Goal: Task Accomplishment & Management: Use online tool/utility

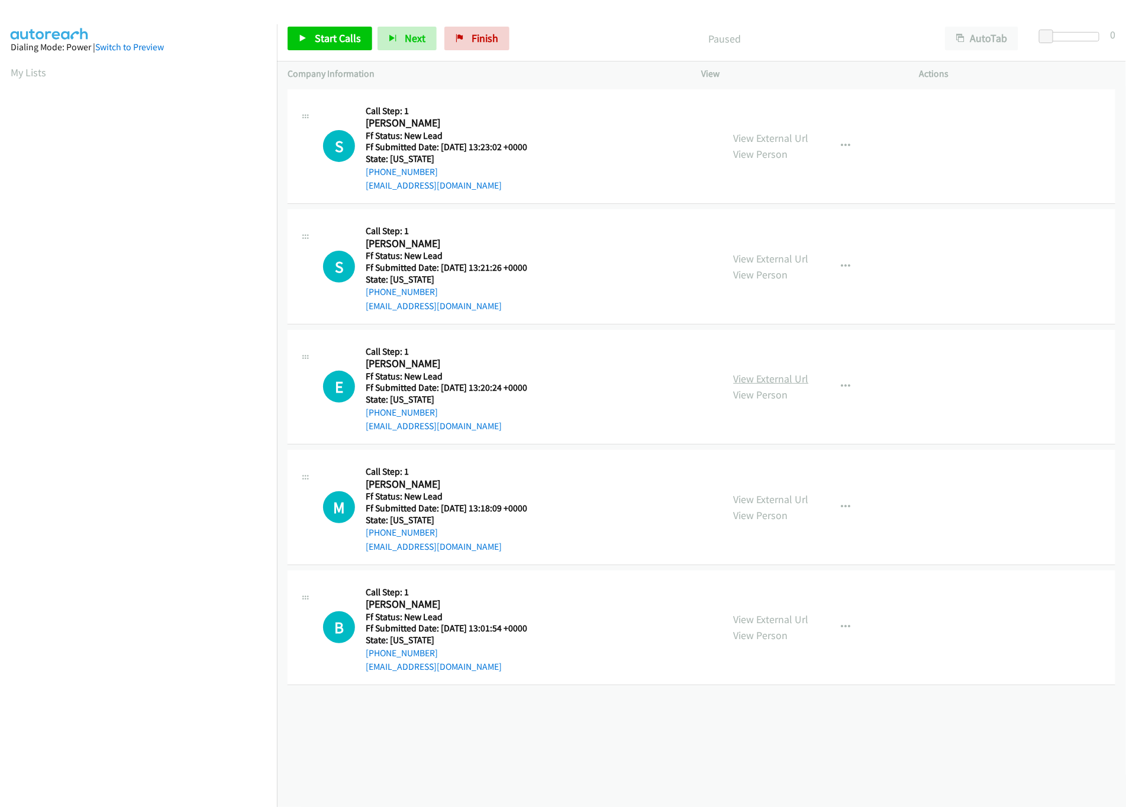
click at [786, 378] on link "View External Url" at bounding box center [770, 379] width 75 height 14
click at [796, 254] on link "View External Url" at bounding box center [770, 259] width 75 height 14
click at [788, 137] on link "View External Url" at bounding box center [770, 138] width 75 height 14
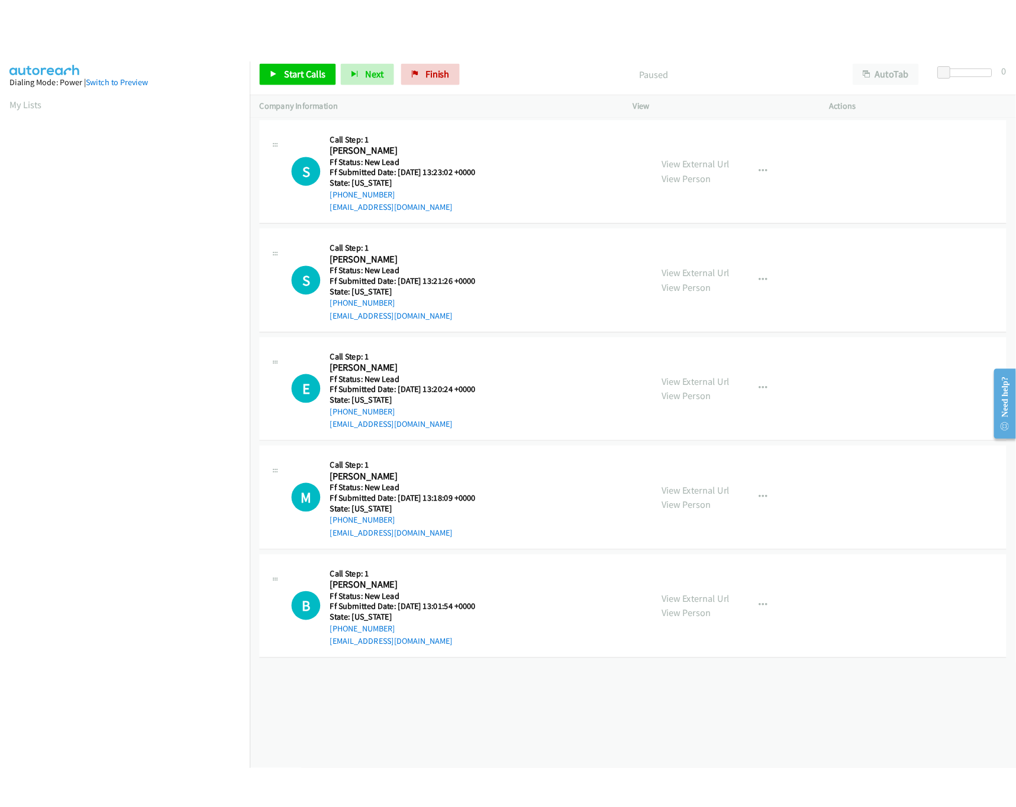
scroll to position [0, 4]
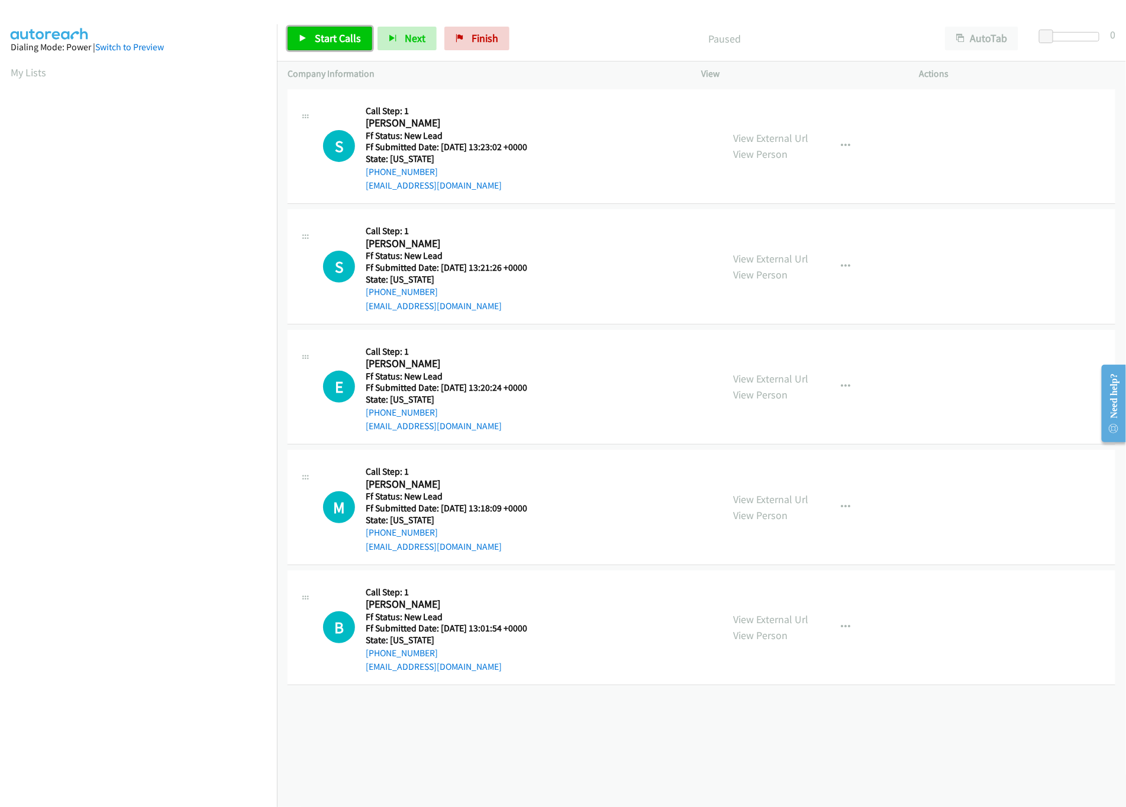
click at [334, 36] on span "Start Calls" at bounding box center [338, 38] width 46 height 14
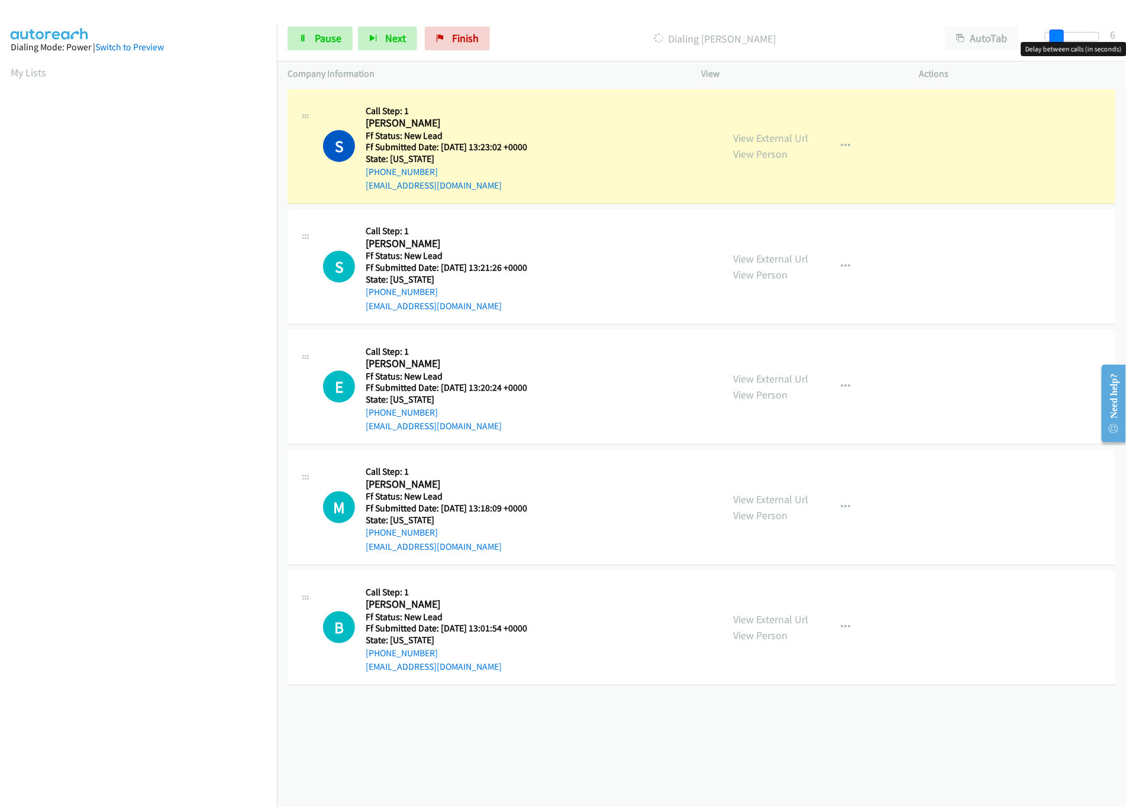
drag, startPoint x: 1046, startPoint y: 36, endPoint x: 1055, endPoint y: 39, distance: 9.4
click at [1055, 39] on span at bounding box center [1056, 37] width 14 height 14
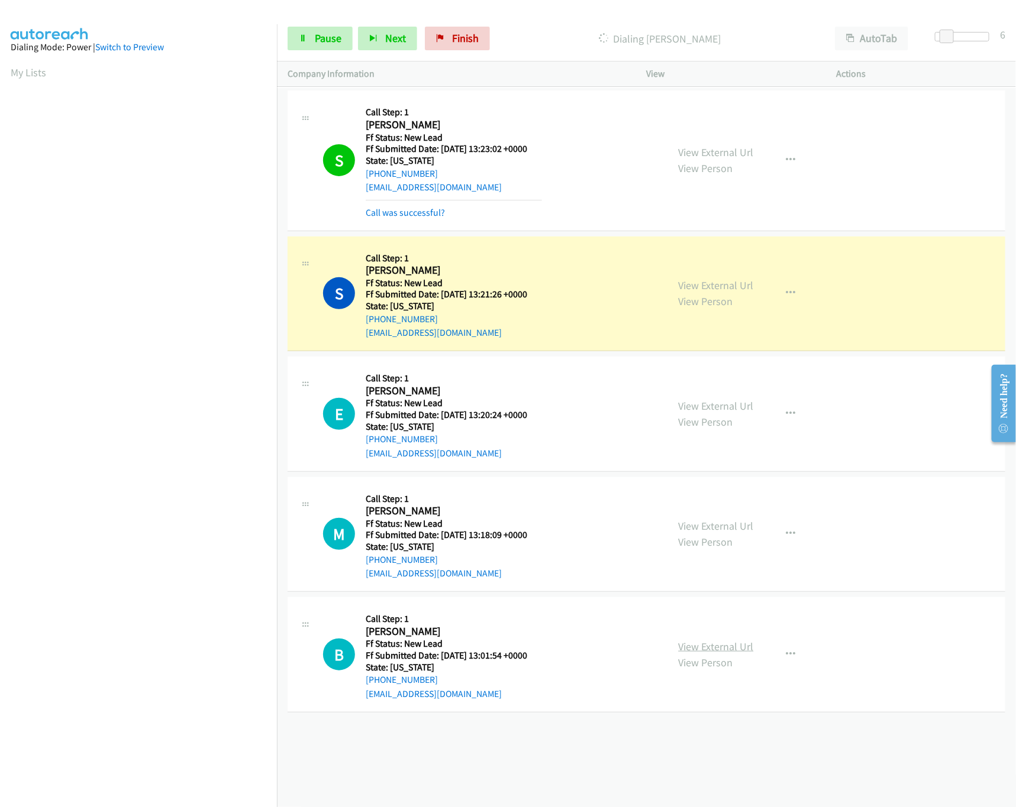
click at [716, 648] on link "View External Url" at bounding box center [715, 647] width 75 height 14
click at [728, 525] on link "View External Url" at bounding box center [715, 526] width 75 height 14
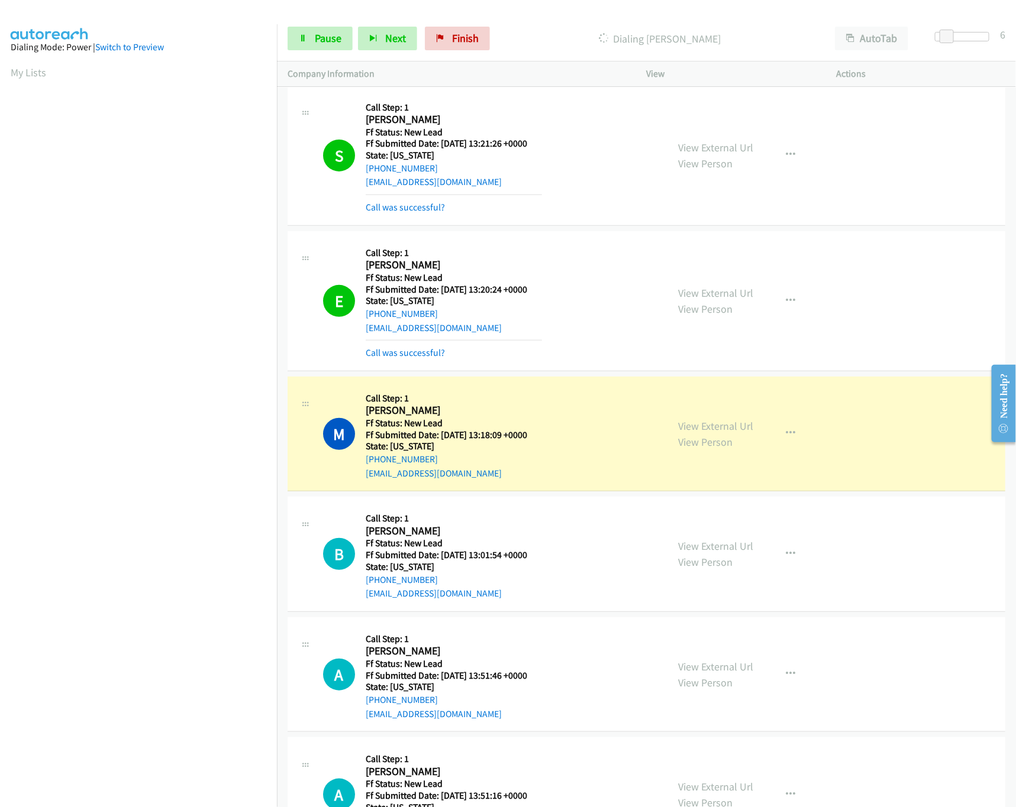
scroll to position [341, 0]
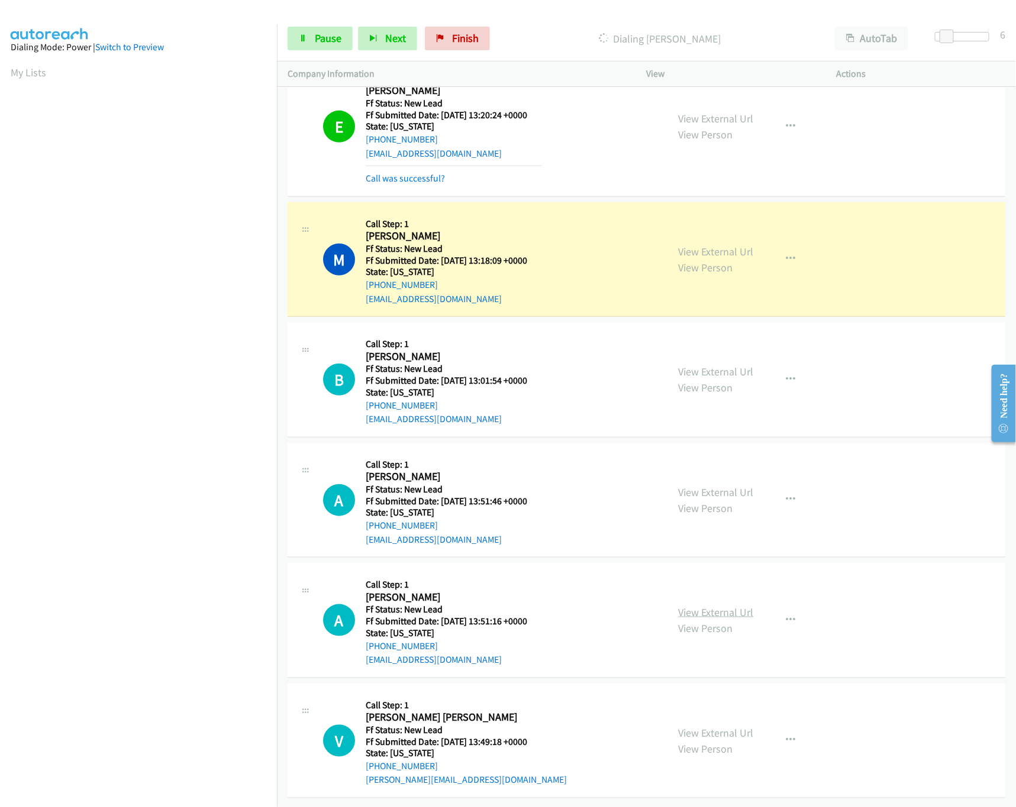
click at [726, 606] on link "View External Url" at bounding box center [715, 613] width 75 height 14
click at [720, 486] on link "View External Url" at bounding box center [715, 493] width 75 height 14
click at [703, 606] on link "View External Url" at bounding box center [715, 613] width 75 height 14
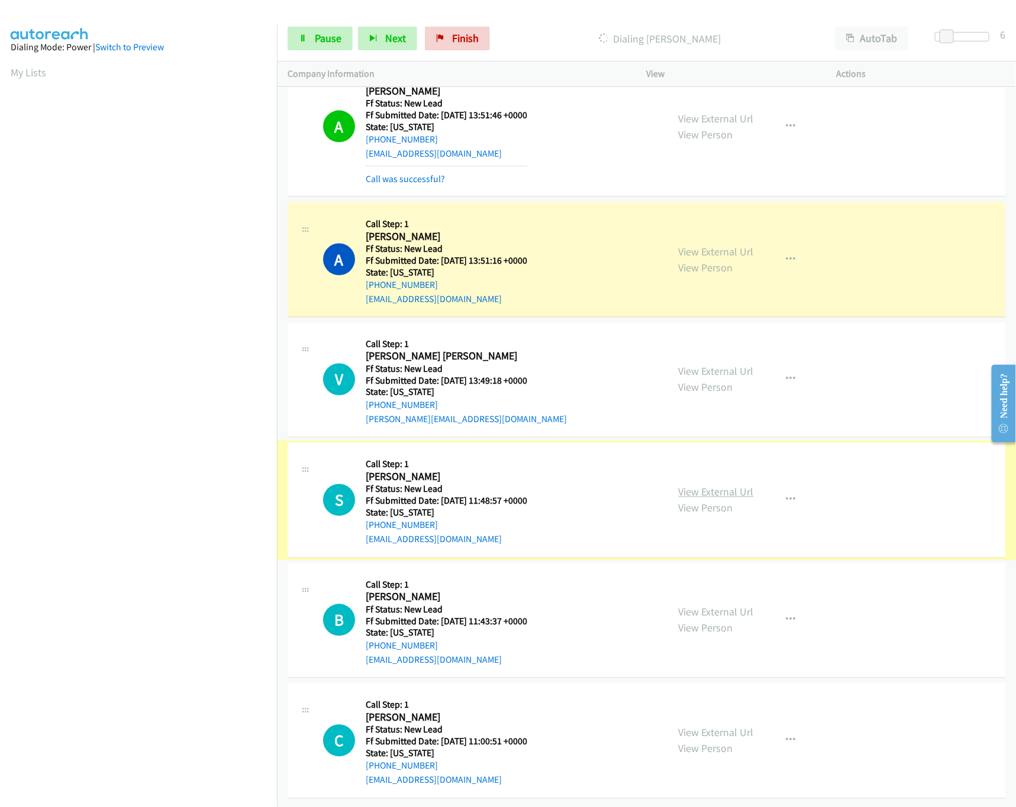
click at [720, 486] on link "View External Url" at bounding box center [715, 493] width 75 height 14
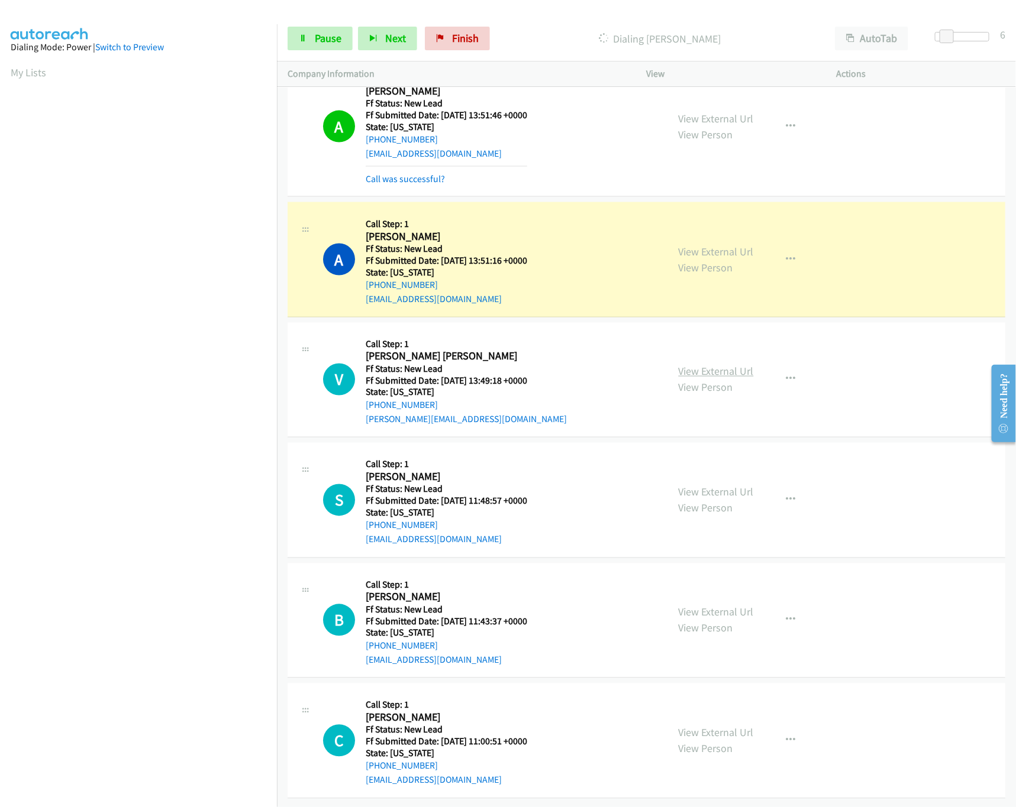
click at [723, 365] on link "View External Url" at bounding box center [715, 372] width 75 height 14
drag, startPoint x: 946, startPoint y: 35, endPoint x: 962, endPoint y: 36, distance: 15.4
click at [962, 36] on span at bounding box center [957, 37] width 14 height 14
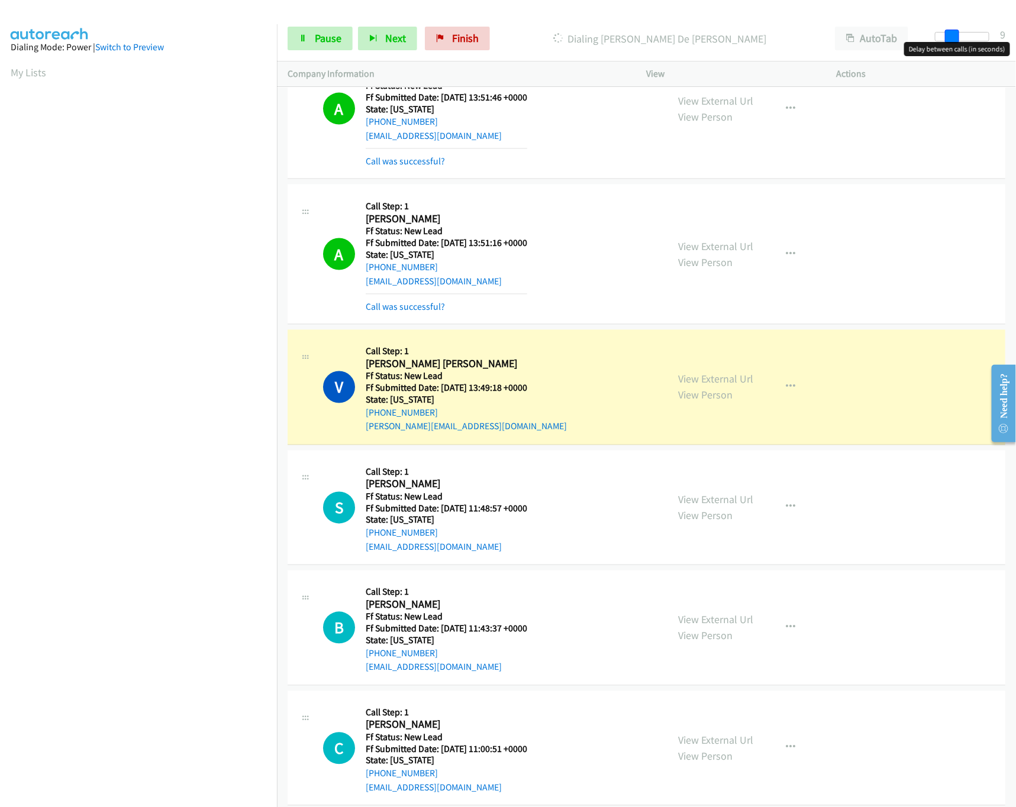
drag, startPoint x: 955, startPoint y: 36, endPoint x: 945, endPoint y: 39, distance: 11.1
click at [945, 39] on span at bounding box center [952, 37] width 14 height 14
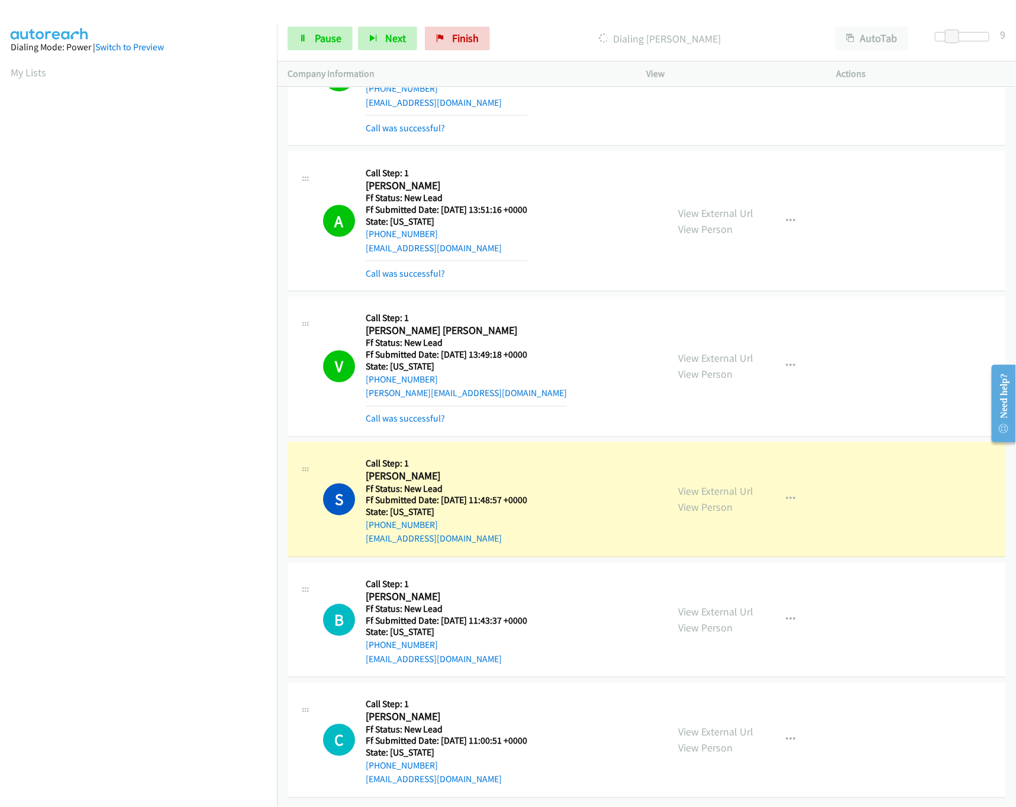
scroll to position [831, 0]
click at [722, 726] on link "View External Url" at bounding box center [715, 733] width 75 height 14
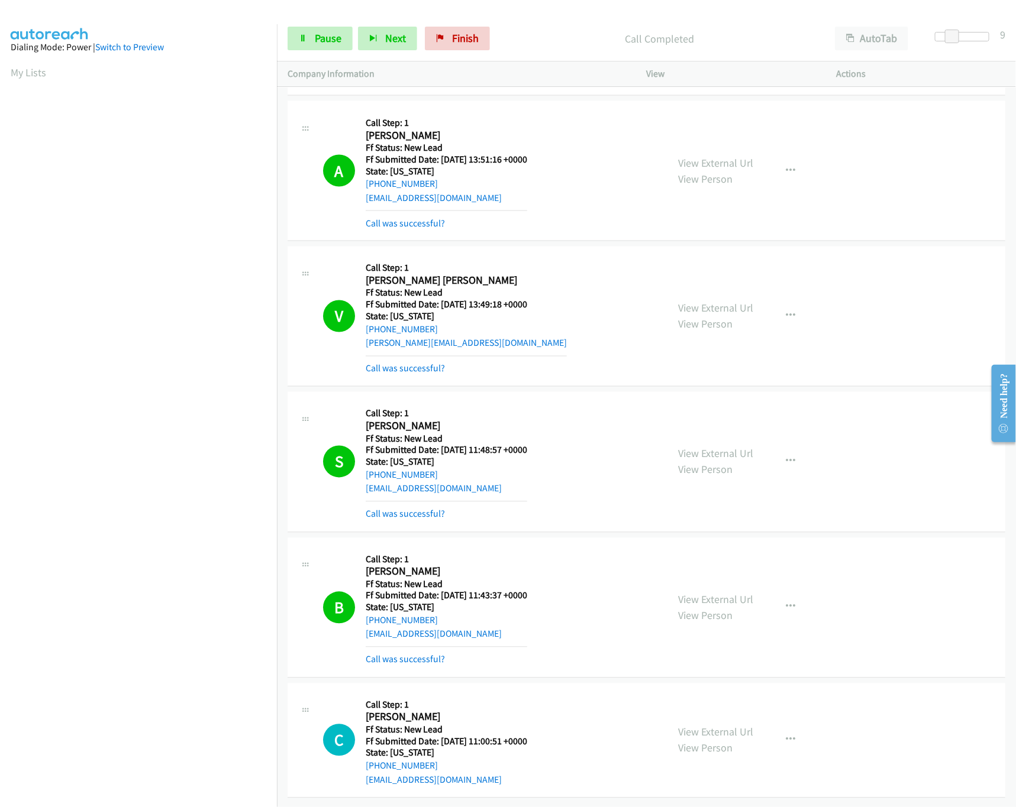
scroll to position [882, 0]
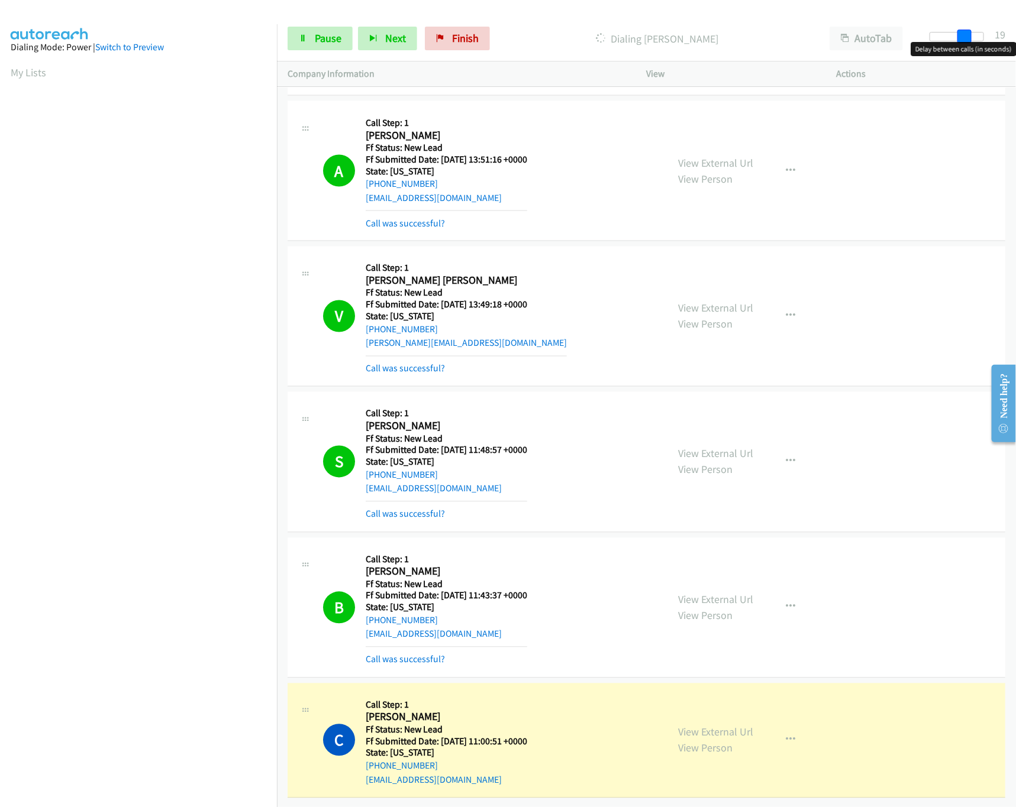
click at [971, 38] on span at bounding box center [964, 37] width 14 height 14
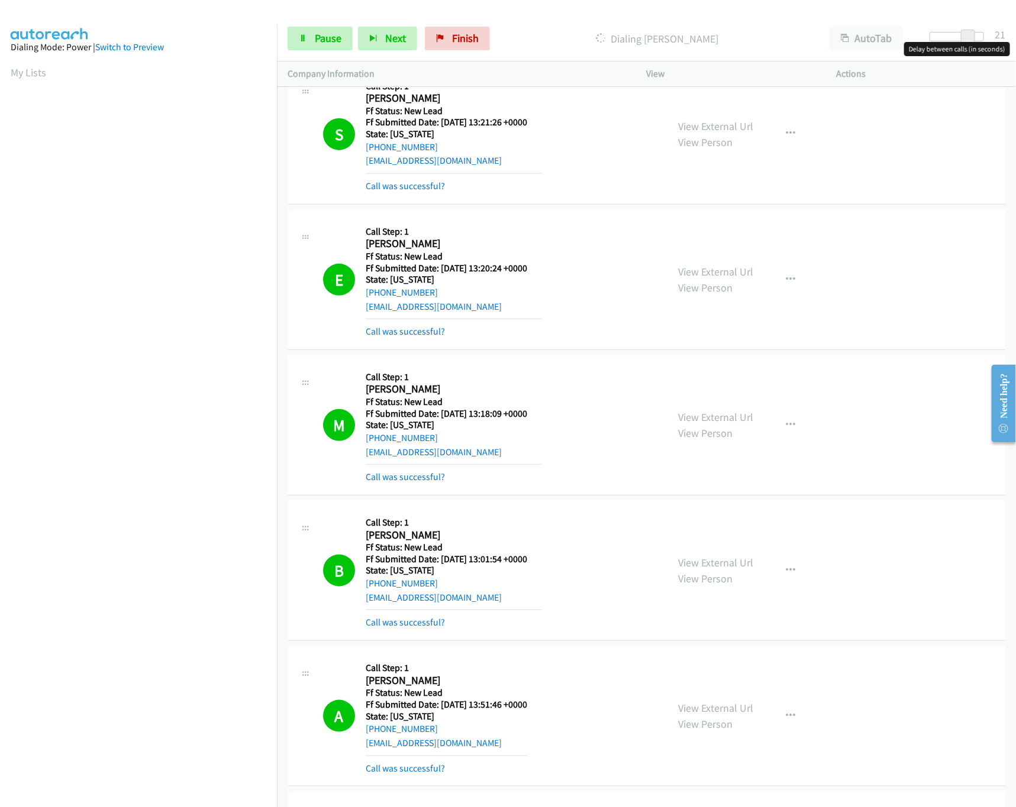
scroll to position [0, 0]
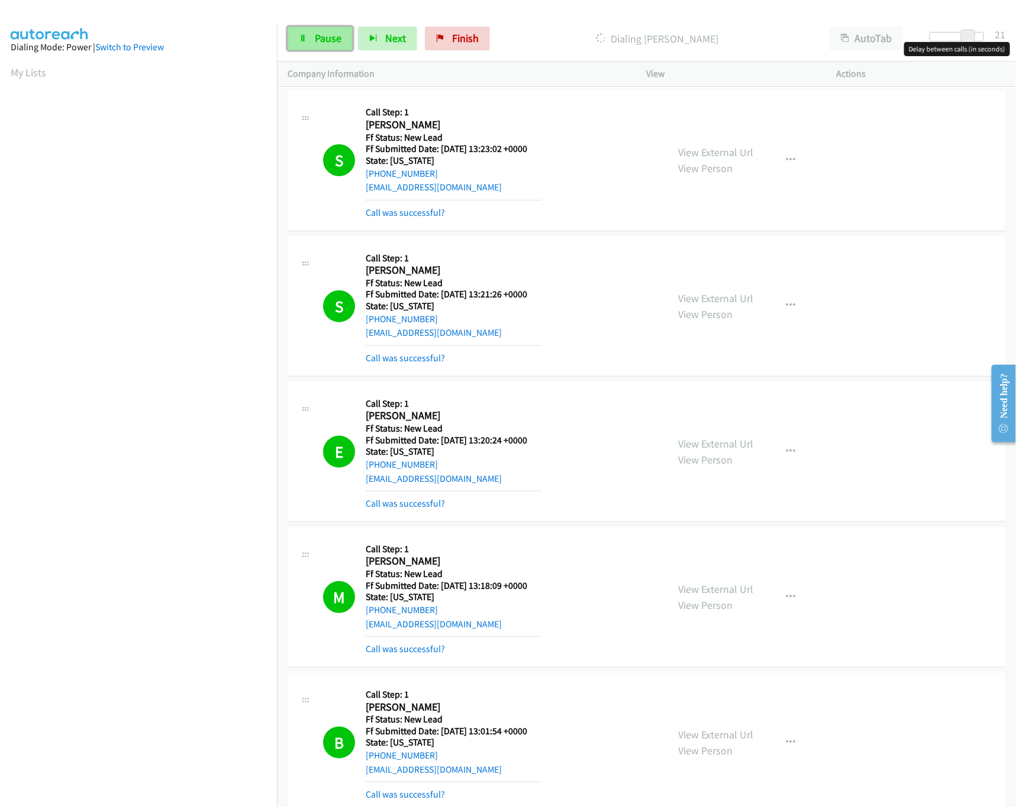
click at [302, 30] on link "Pause" at bounding box center [319, 39] width 65 height 24
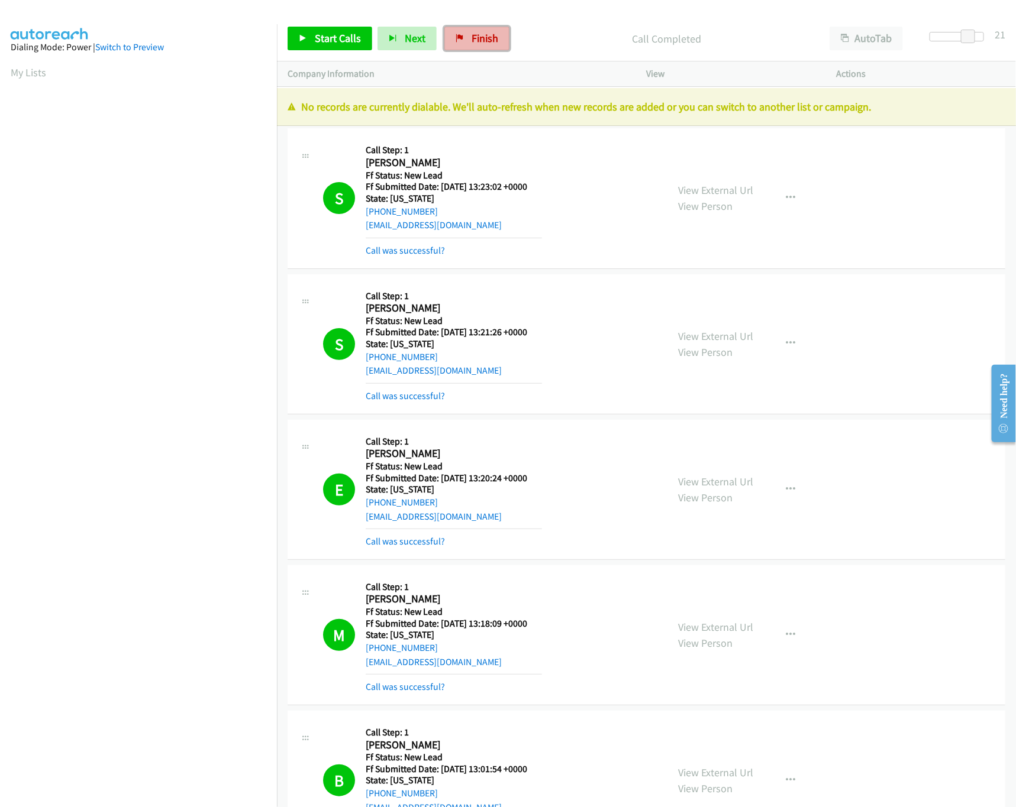
click at [489, 33] on span "Finish" at bounding box center [484, 38] width 27 height 14
click at [586, 50] on div "Call Completed" at bounding box center [667, 39] width 304 height 24
